Goal: Complete application form

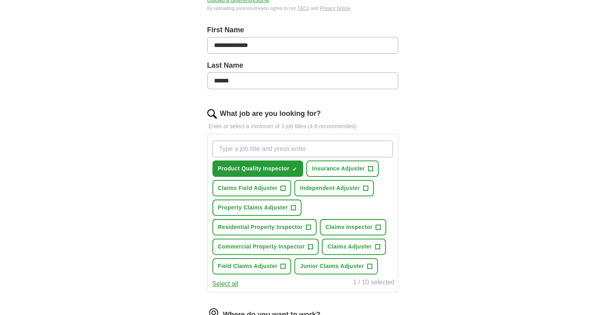
scroll to position [199, 0]
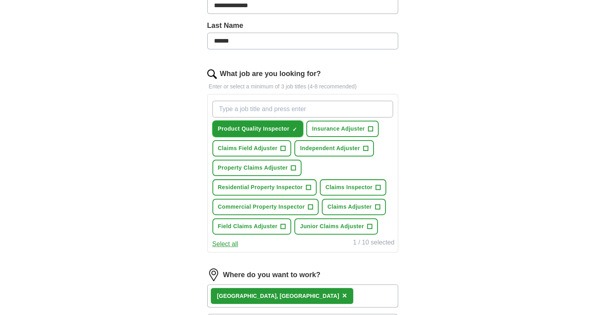
click at [0, 0] on span "×" at bounding box center [0, 0] width 0 height 0
click at [370, 126] on span "+" at bounding box center [370, 129] width 5 height 6
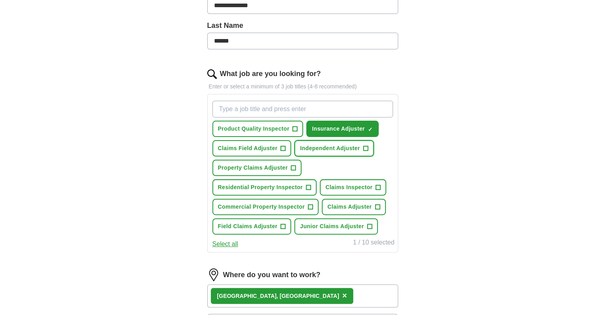
click at [366, 146] on span "+" at bounding box center [365, 148] width 5 height 6
click at [283, 146] on span "+" at bounding box center [283, 148] width 5 height 6
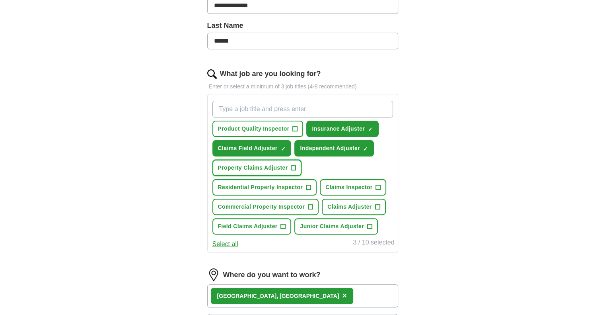
click at [294, 165] on span "+" at bounding box center [293, 168] width 5 height 6
click at [377, 204] on span "+" at bounding box center [377, 207] width 5 height 6
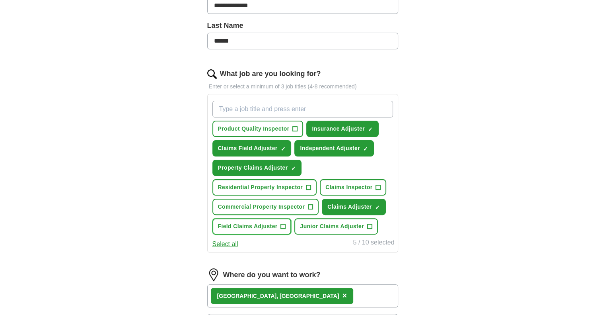
click at [285, 224] on span "+" at bounding box center [282, 226] width 5 height 5
click at [368, 223] on span "+" at bounding box center [369, 226] width 5 height 6
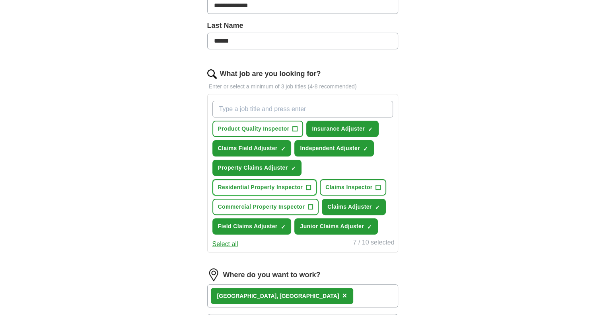
click at [308, 185] on span "+" at bounding box center [308, 187] width 5 height 6
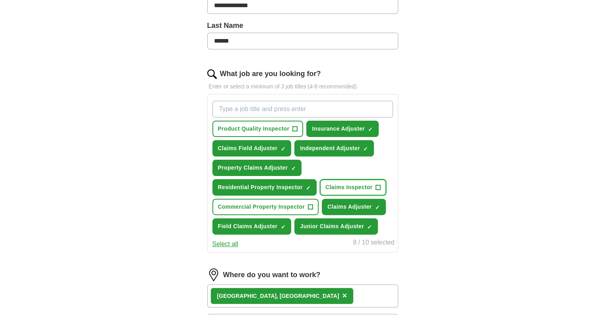
click at [376, 184] on span "+" at bounding box center [378, 187] width 5 height 6
click at [312, 204] on span "+" at bounding box center [310, 207] width 5 height 6
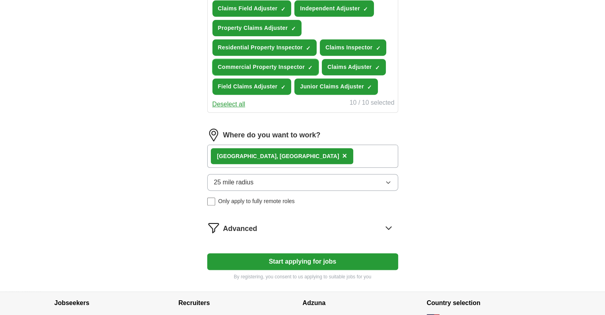
scroll to position [358, 0]
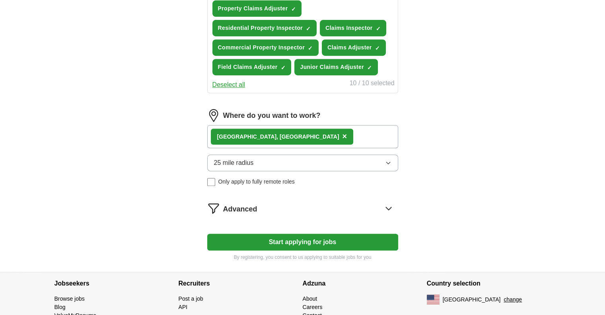
click at [391, 160] on icon "button" at bounding box center [388, 163] width 6 height 6
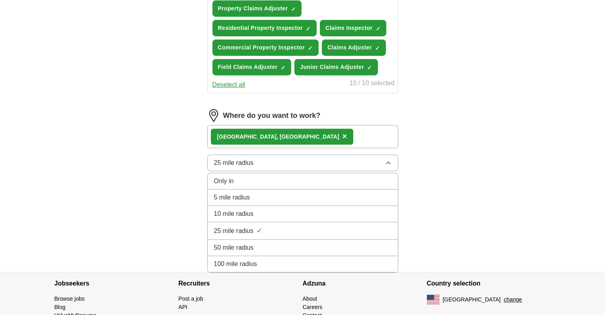
click at [256, 259] on span "100 mile radius" at bounding box center [235, 264] width 43 height 10
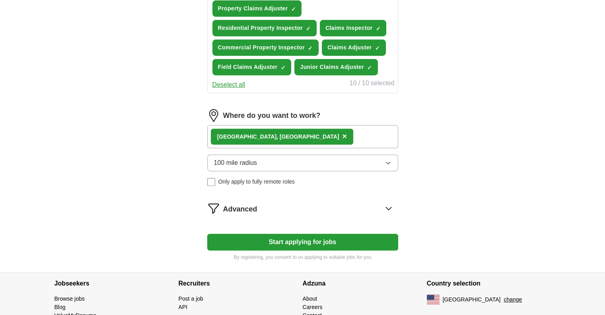
click at [294, 134] on div "[GEOGRAPHIC_DATA], [GEOGRAPHIC_DATA] ×" at bounding box center [302, 136] width 191 height 23
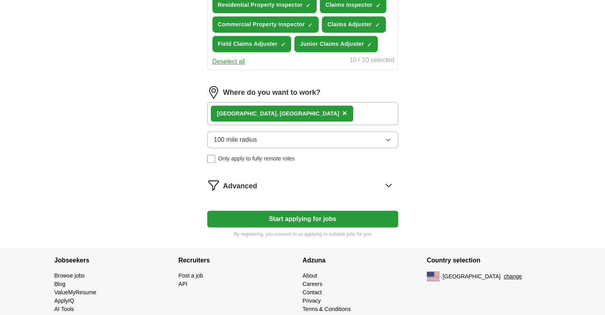
scroll to position [392, 0]
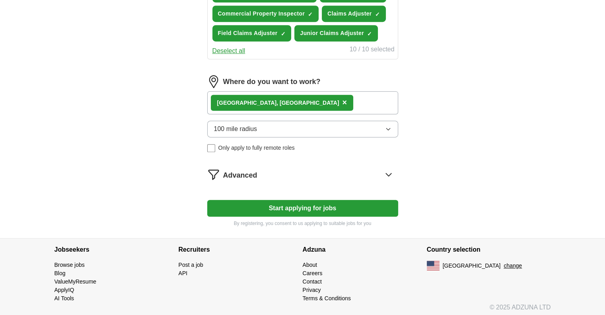
click at [302, 205] on button "Start applying for jobs" at bounding box center [302, 208] width 191 height 17
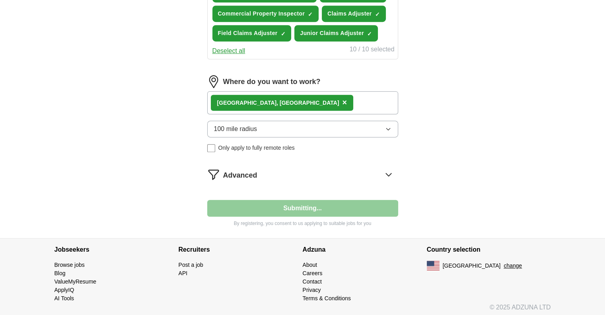
select select "**"
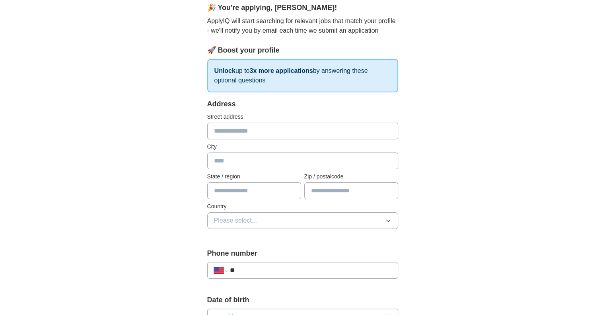
scroll to position [80, 0]
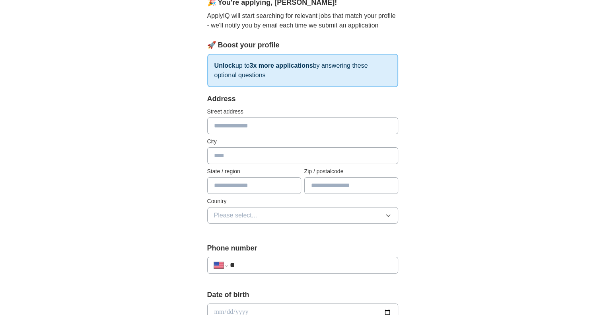
click at [290, 125] on input "text" at bounding box center [302, 125] width 191 height 17
type input "**********"
type input "**"
type input "*****"
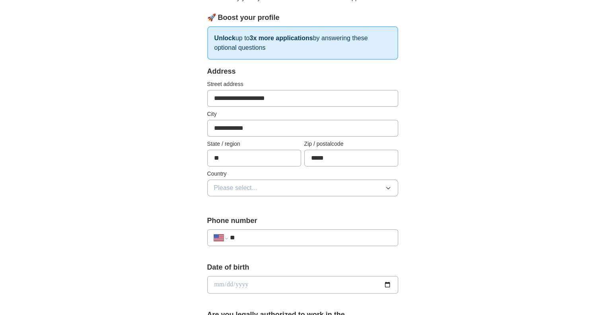
scroll to position [159, 0]
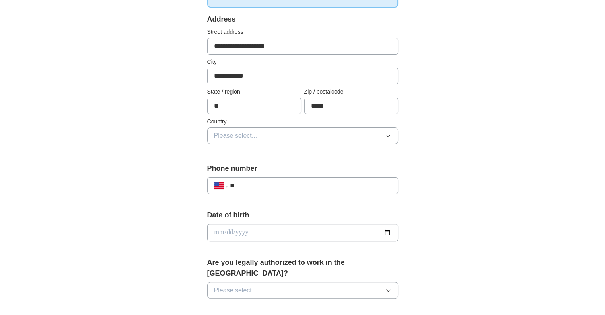
click at [354, 134] on button "Please select..." at bounding box center [302, 135] width 191 height 17
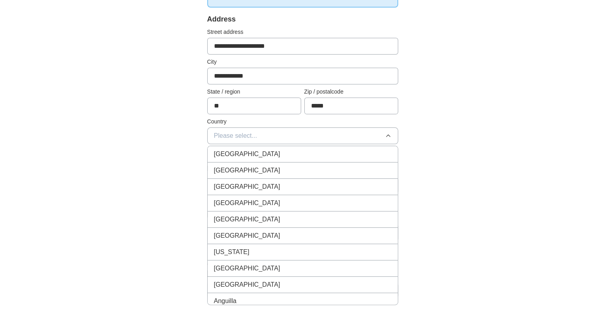
click at [280, 152] on div "[GEOGRAPHIC_DATA]" at bounding box center [302, 154] width 177 height 10
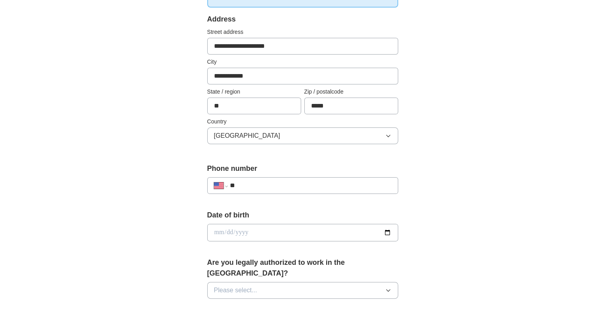
click at [292, 136] on button "[GEOGRAPHIC_DATA]" at bounding box center [302, 135] width 191 height 17
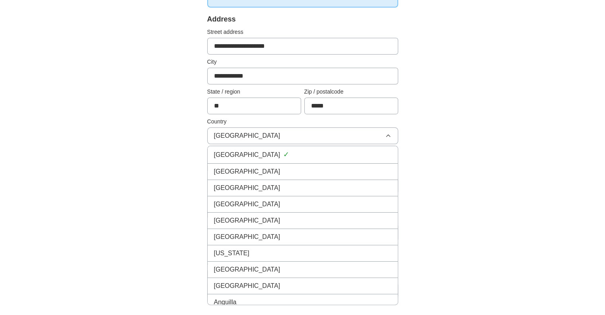
click at [253, 171] on div "[GEOGRAPHIC_DATA]" at bounding box center [302, 172] width 177 height 10
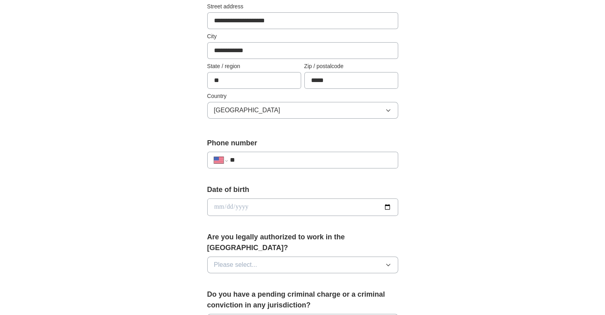
scroll to position [239, 0]
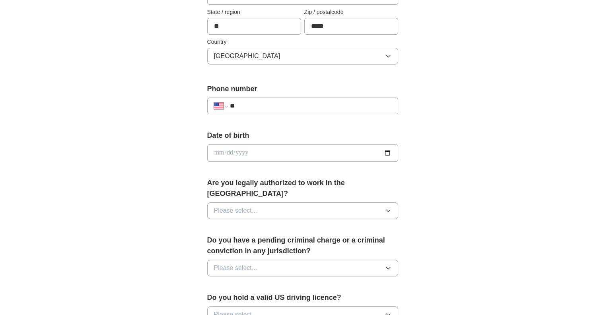
click at [264, 103] on input "**" at bounding box center [311, 106] width 162 height 10
type input "**********"
click at [325, 149] on input "date" at bounding box center [302, 153] width 191 height 18
type input "**********"
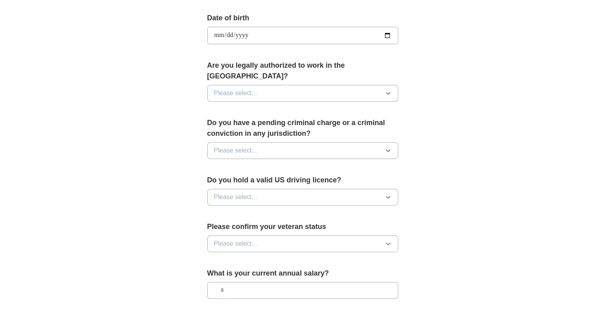
scroll to position [358, 0]
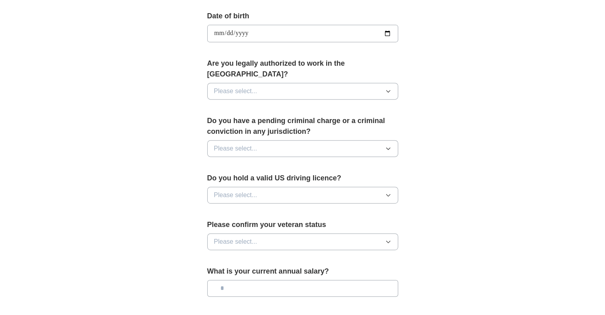
click at [385, 88] on icon "button" at bounding box center [388, 91] width 6 height 6
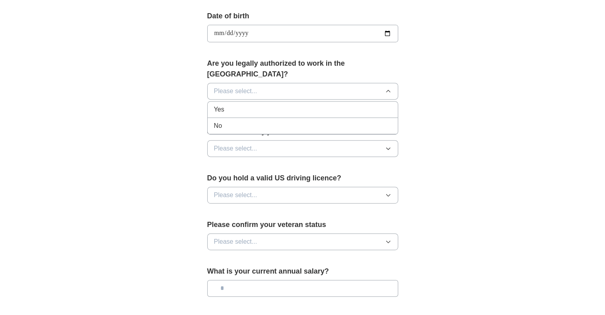
click at [291, 105] on div "Yes" at bounding box center [302, 110] width 177 height 10
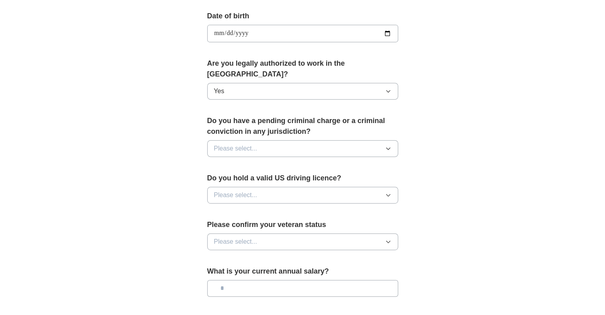
click at [329, 140] on button "Please select..." at bounding box center [302, 148] width 191 height 17
click at [249, 178] on div "No" at bounding box center [302, 183] width 177 height 10
click at [300, 187] on button "Please select..." at bounding box center [302, 195] width 191 height 17
click at [240, 208] on div "Yes" at bounding box center [302, 213] width 177 height 10
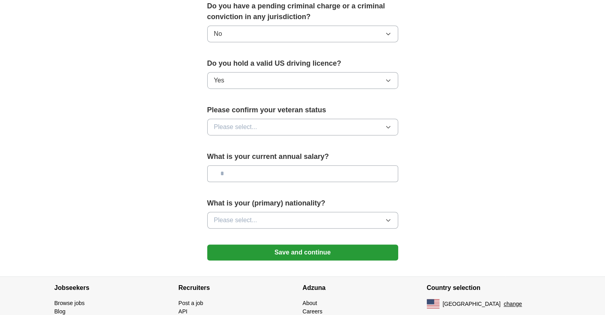
scroll to position [501, 0]
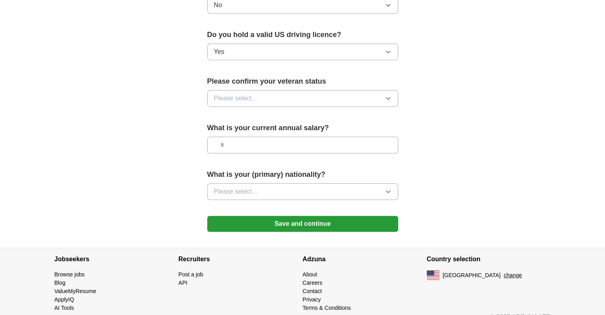
click at [326, 90] on button "Please select..." at bounding box center [302, 98] width 191 height 17
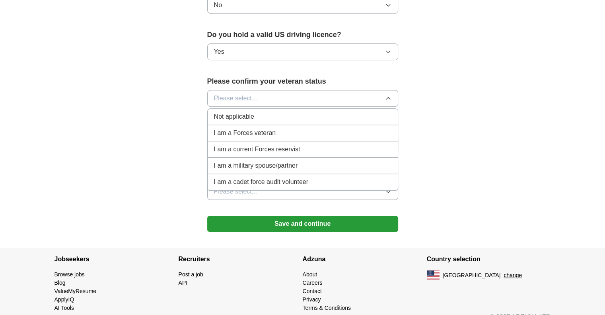
click at [278, 112] on div "Not applicable" at bounding box center [302, 117] width 177 height 10
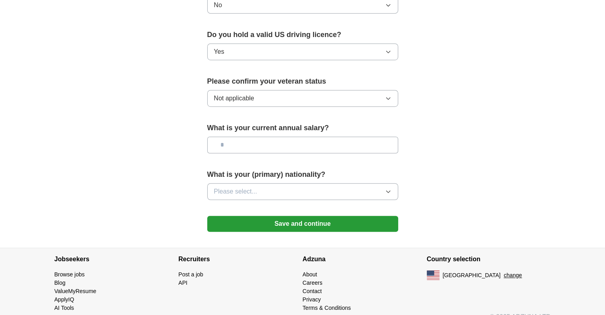
click at [302, 136] on input "text" at bounding box center [302, 144] width 191 height 17
type input "*******"
click at [290, 183] on button "Please select..." at bounding box center [302, 191] width 191 height 17
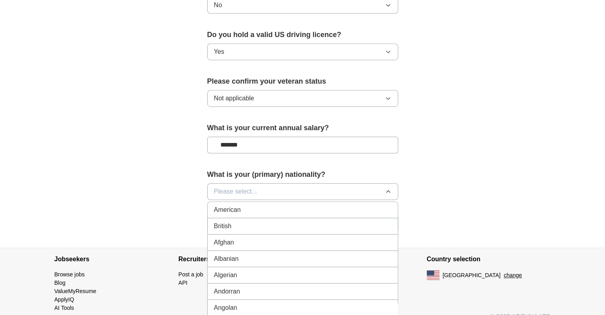
click at [277, 205] on div "American" at bounding box center [302, 210] width 177 height 10
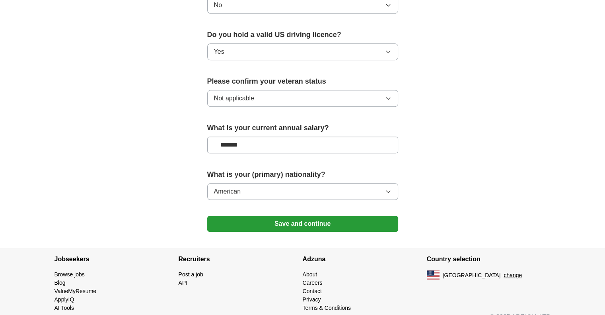
click at [290, 216] on button "Save and continue" at bounding box center [302, 224] width 191 height 16
